Goal: Task Accomplishment & Management: Use online tool/utility

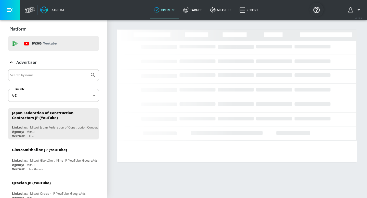
click at [35, 74] on input "Search by name" at bounding box center [48, 75] width 77 height 7
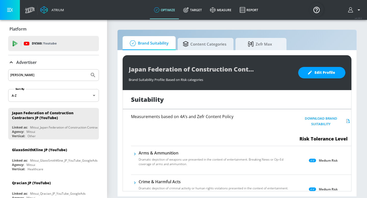
type input "[PERSON_NAME]"
click at [87, 70] on button "Submit Search" at bounding box center [92, 75] width 11 height 11
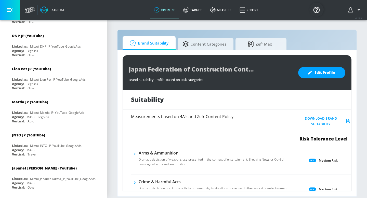
scroll to position [1160, 0]
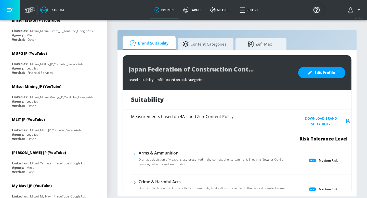
click at [51, 133] on div "Agency: Legoliss" at bounding box center [55, 135] width 86 height 4
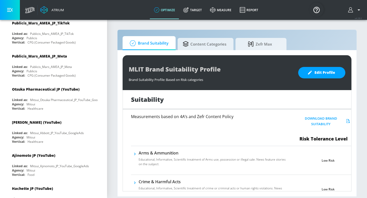
scroll to position [274, 0]
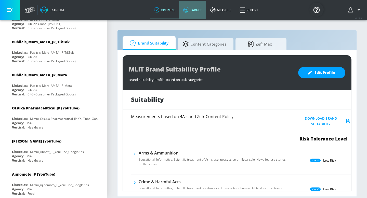
click at [193, 7] on link "Target" at bounding box center [192, 10] width 27 height 18
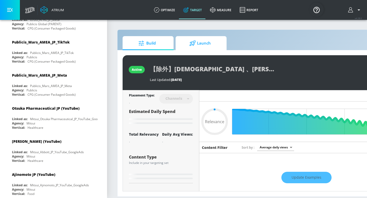
type input "0.05"
click at [187, 45] on span "Launch" at bounding box center [200, 43] width 39 height 12
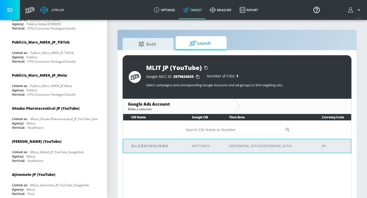
click at [138, 147] on p "国土交通省中部地方整備局" at bounding box center [155, 146] width 48 height 5
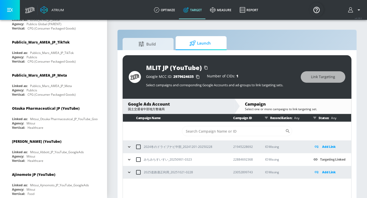
scroll to position [7, 0]
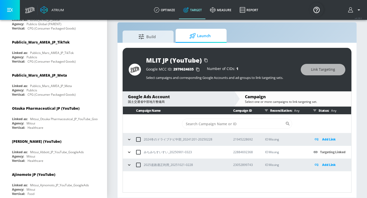
click at [128, 164] on icon "button" at bounding box center [129, 165] width 5 height 5
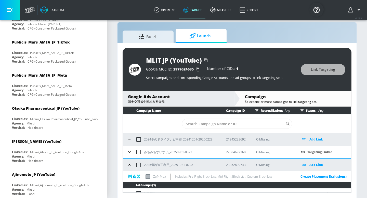
scroll to position [6, 0]
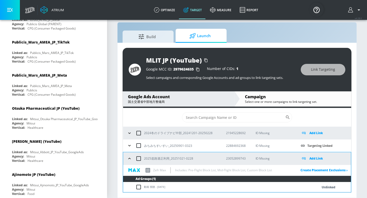
click at [140, 159] on input "checkbox" at bounding box center [138, 158] width 11 height 11
checkbox input "true"
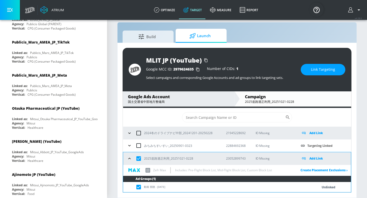
click at [310, 158] on p "Add Link" at bounding box center [316, 159] width 14 height 6
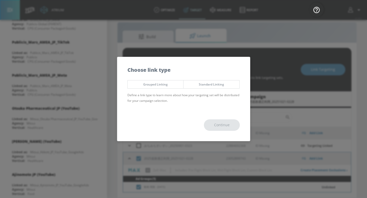
click at [172, 82] on span "Grouped Linking" at bounding box center [156, 84] width 48 height 5
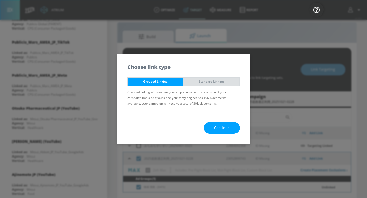
click at [208, 83] on span "Standard Linking" at bounding box center [211, 81] width 48 height 5
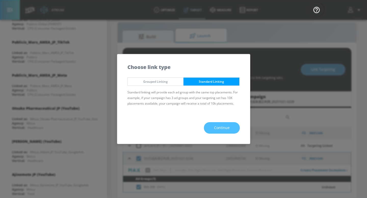
click at [214, 126] on button "Continue" at bounding box center [222, 127] width 36 height 11
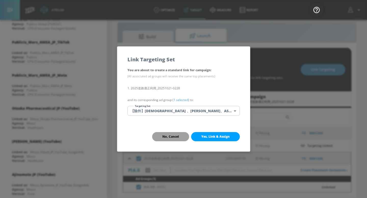
click at [170, 135] on span "No, Cancel" at bounding box center [170, 137] width 17 height 4
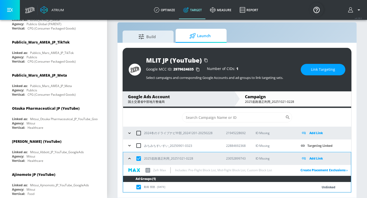
click at [317, 158] on p "Add Link" at bounding box center [316, 159] width 14 height 6
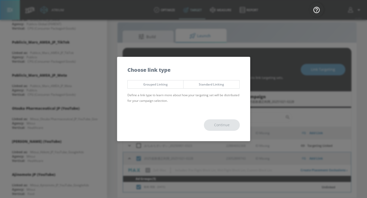
click at [171, 86] on span "Grouped Linking" at bounding box center [156, 84] width 48 height 5
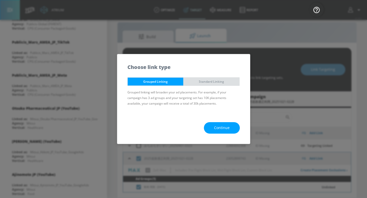
click at [221, 78] on button "Standard Linking" at bounding box center [211, 81] width 56 height 8
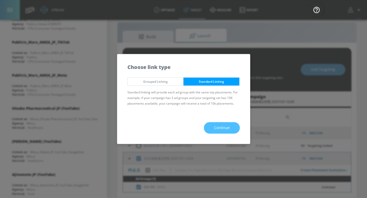
click at [217, 127] on span "Continue" at bounding box center [222, 128] width 16 height 6
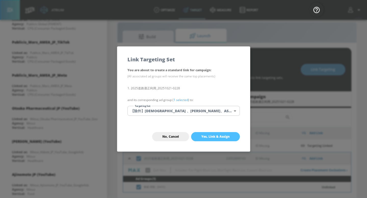
click at [205, 136] on span "Yes, Link & Assign" at bounding box center [215, 137] width 28 height 4
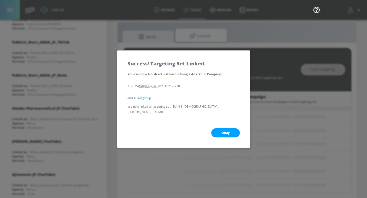
scroll to position [0, 0]
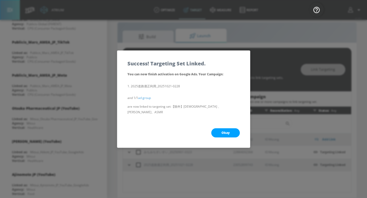
click at [218, 131] on button "Okay" at bounding box center [225, 132] width 29 height 9
